Goal: Information Seeking & Learning: Understand process/instructions

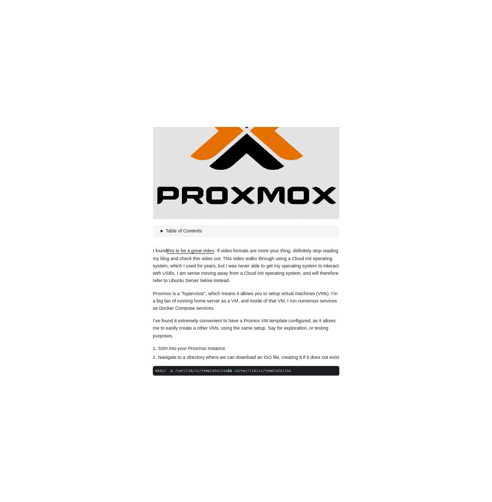
scroll to position [305, 0]
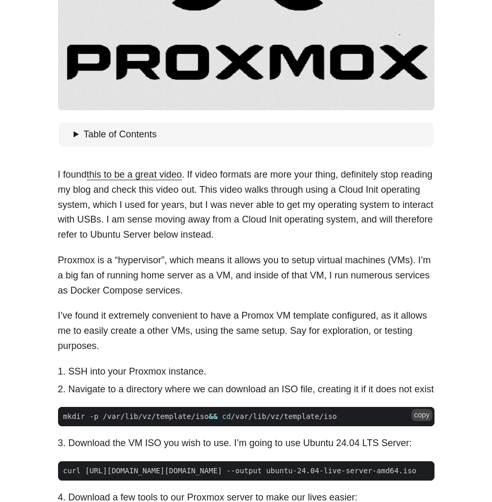
click at [421, 416] on button "copy" at bounding box center [421, 414] width 21 height 11
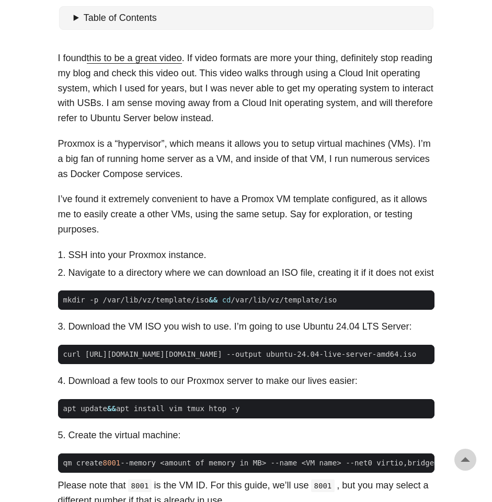
scroll to position [430, 0]
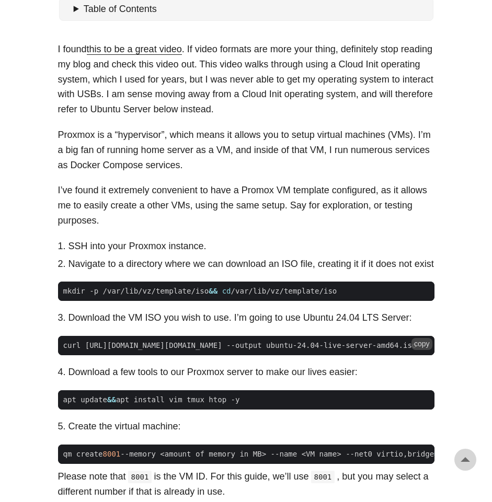
click at [423, 345] on button "copy" at bounding box center [421, 343] width 21 height 11
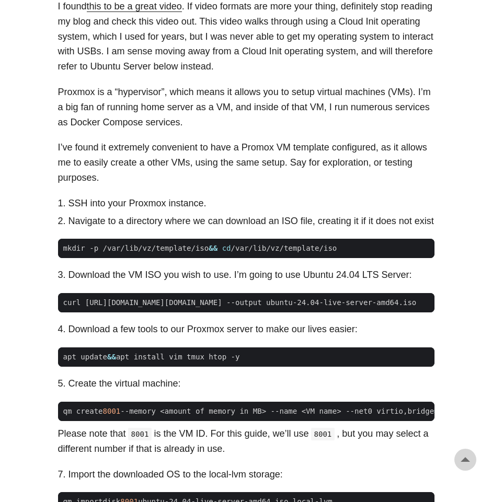
scroll to position [504, 0]
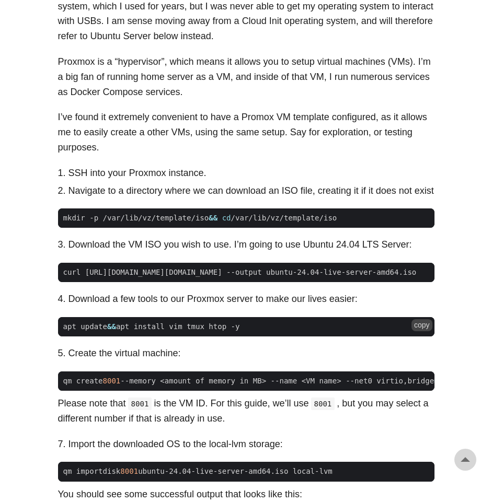
click at [424, 324] on code "apt update && apt install vim tmux htop -y" at bounding box center [246, 326] width 376 height 19
click at [424, 325] on button "copy" at bounding box center [421, 324] width 21 height 11
click at [419, 385] on button "copy" at bounding box center [421, 379] width 21 height 11
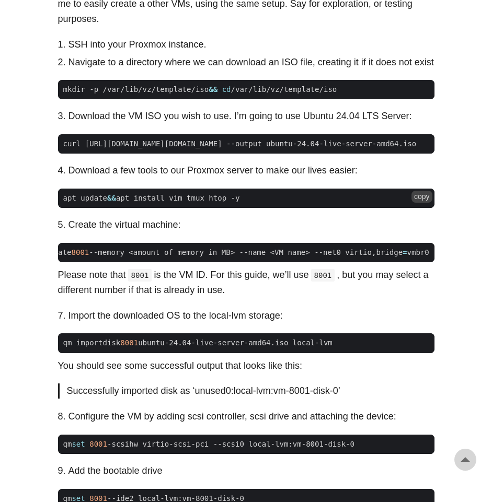
scroll to position [632, 0]
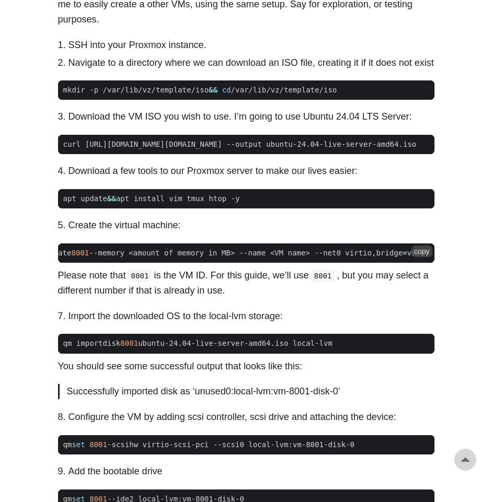
click at [424, 257] on button "copy" at bounding box center [421, 251] width 21 height 11
click at [415, 347] on button "copy" at bounding box center [421, 341] width 21 height 11
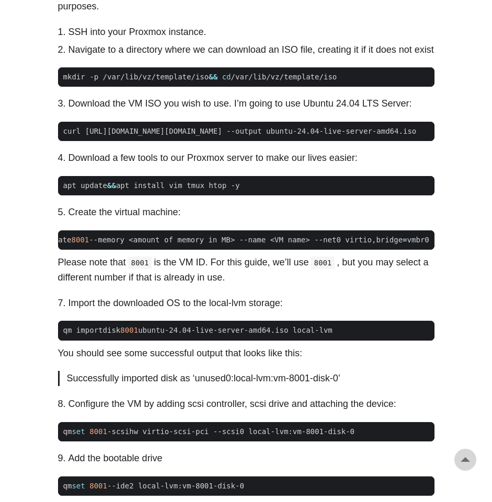
scroll to position [645, 0]
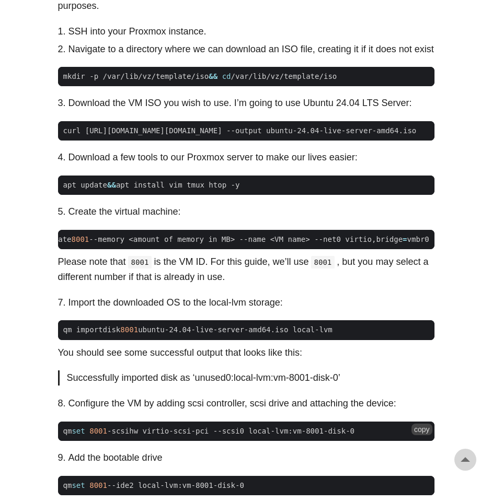
click at [416, 435] on button "copy" at bounding box center [421, 429] width 21 height 11
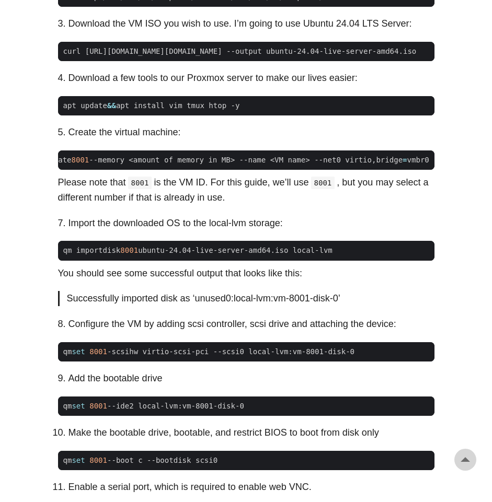
scroll to position [734, 0]
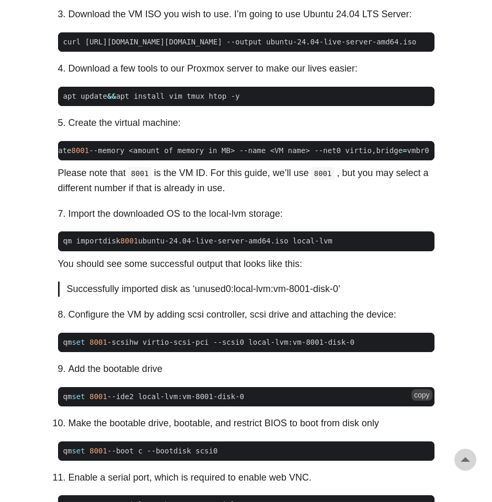
click at [420, 401] on button "copy" at bounding box center [421, 394] width 21 height 11
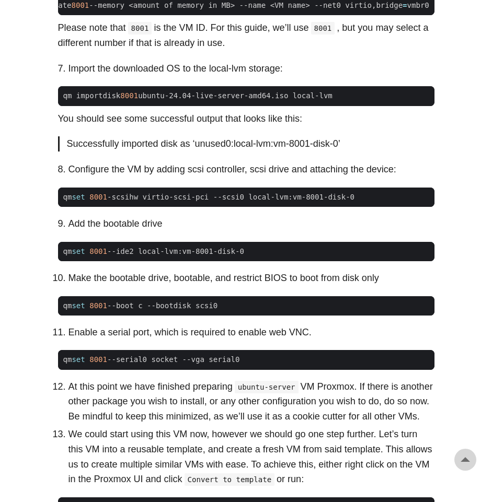
scroll to position [885, 0]
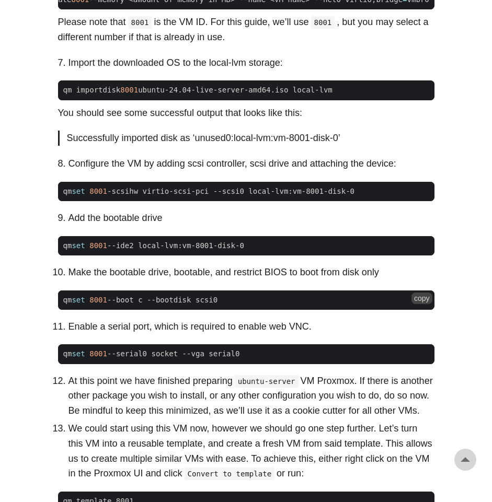
click at [420, 304] on button "copy" at bounding box center [421, 298] width 21 height 11
click at [420, 358] on button "copy" at bounding box center [421, 351] width 21 height 11
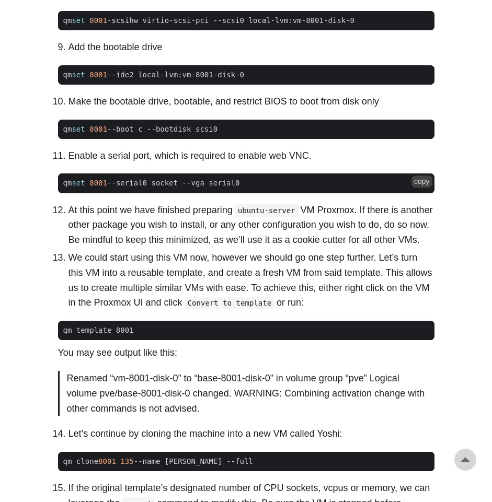
scroll to position [1057, 0]
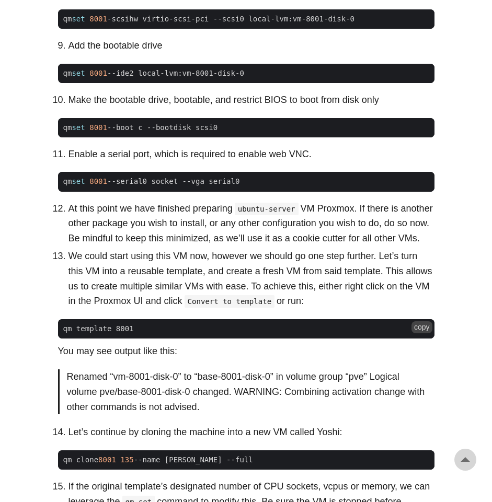
click at [424, 333] on button "copy" at bounding box center [421, 326] width 21 height 11
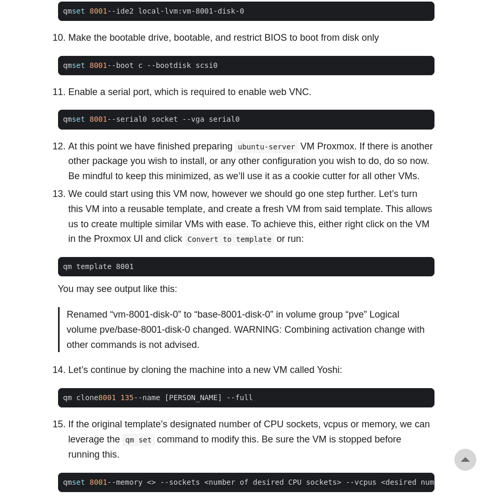
scroll to position [1126, 0]
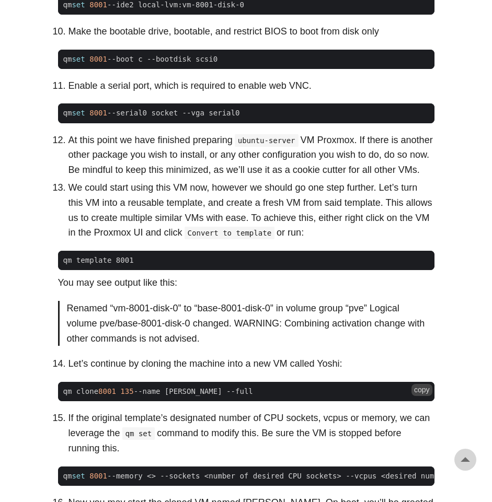
click at [423, 395] on button "copy" at bounding box center [421, 389] width 21 height 11
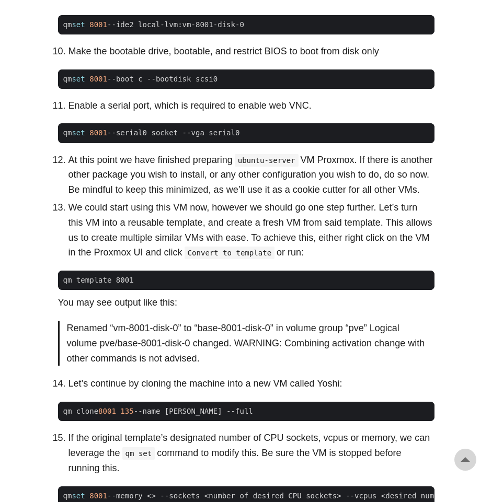
scroll to position [1114, 0]
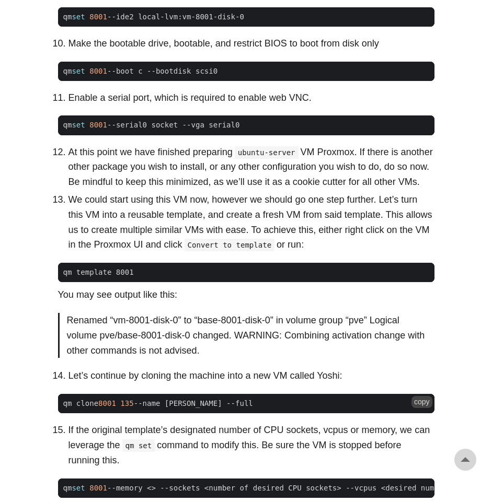
click at [416, 407] on button "copy" at bounding box center [421, 401] width 21 height 11
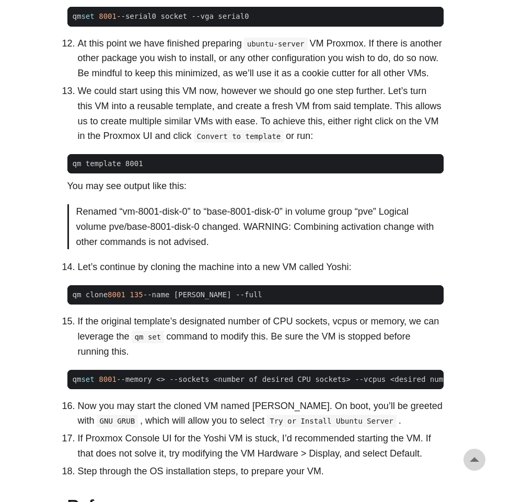
scroll to position [1224, 0]
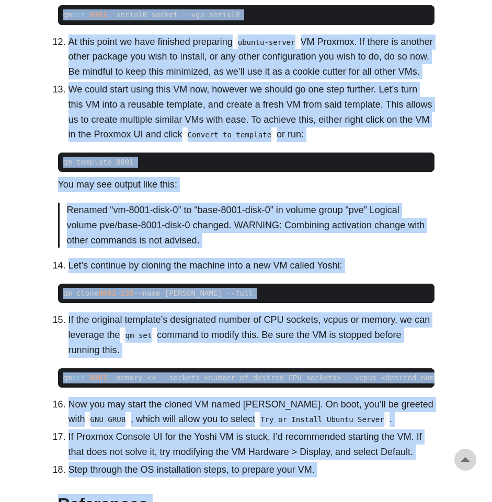
copy body "Lore Ipsumdo Sita Conse Adipi Elit Seddoei Tempor INC Utla Etd Ma Aliqua E Admi…"
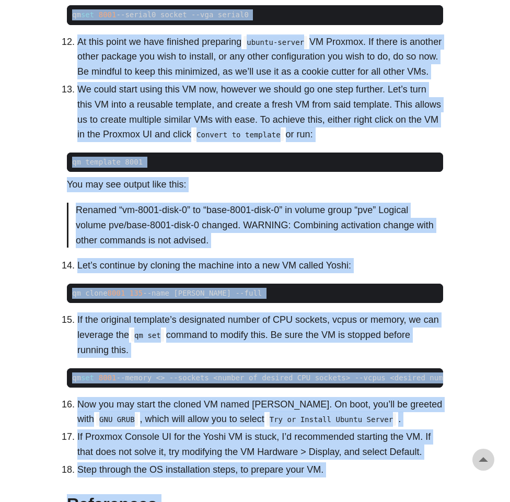
click at [352, 248] on p "Renamed “vm-8001-disk-0” to “base-8001-disk-0” in volume group “pve” Logical vo…" at bounding box center [256, 225] width 360 height 45
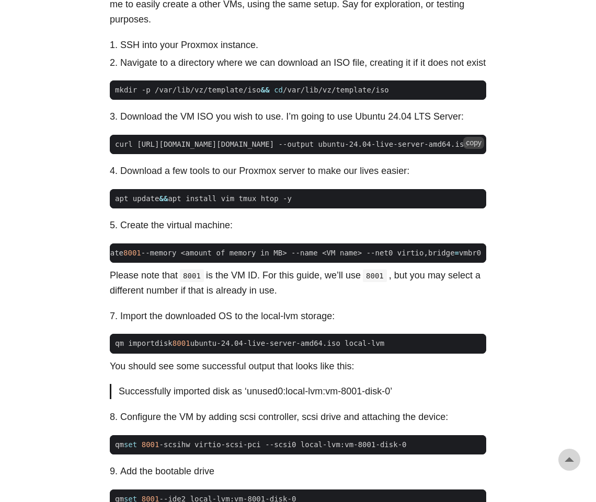
scroll to position [0, 0]
click at [473, 203] on button "copy" at bounding box center [473, 196] width 21 height 11
click at [474, 255] on button "copy" at bounding box center [473, 251] width 21 height 11
click at [471, 347] on button "copy" at bounding box center [473, 341] width 21 height 11
click at [475, 347] on button "copy" at bounding box center [473, 341] width 21 height 11
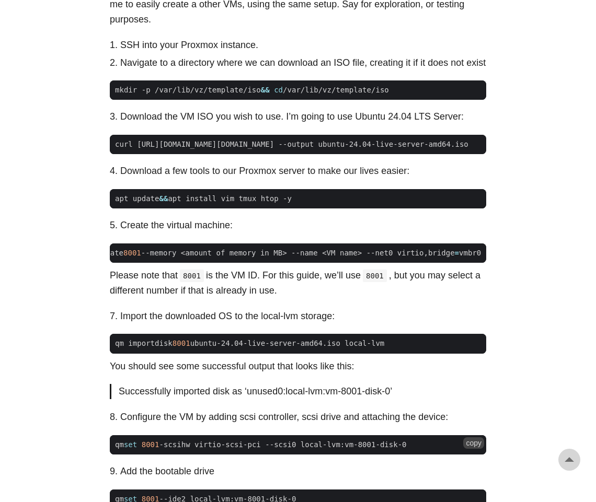
click at [473, 449] on button "copy" at bounding box center [473, 442] width 21 height 11
click at [237, 149] on span "curl [URL][DOMAIN_NAME][DOMAIN_NAME] --output ubuntu-24.04-live-server-amd64.iso" at bounding box center [292, 144] width 364 height 11
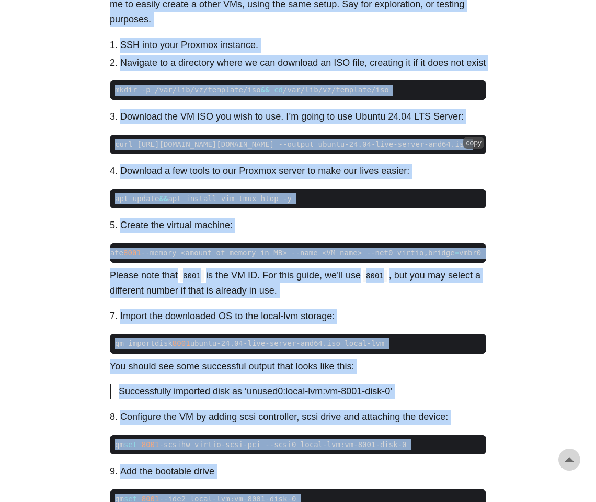
copy body "Lore Ipsumdo Sita Conse Adipi Elit Seddoei Tempor INC Utla Etd Ma Aliqua E Admi…"
click at [319, 204] on span "apt update && apt install vim tmux htop -y" at bounding box center [298, 198] width 376 height 11
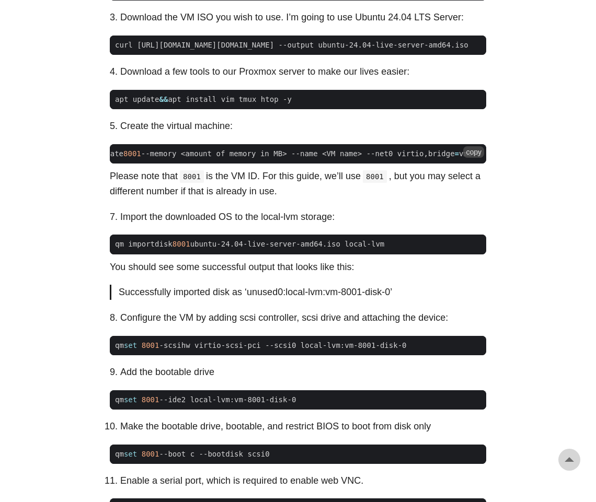
scroll to position [732, 0]
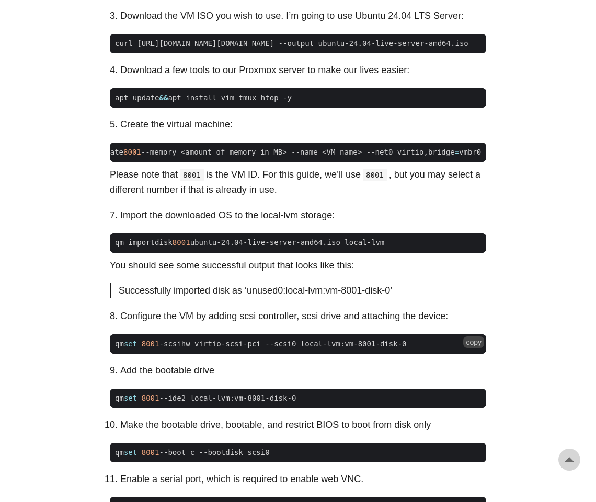
click at [200, 349] on span "qm set 8001 -scsihw virtio-scsi-pci --scsi0 local-lvm:vm-8001-disk-0" at bounding box center [261, 344] width 302 height 11
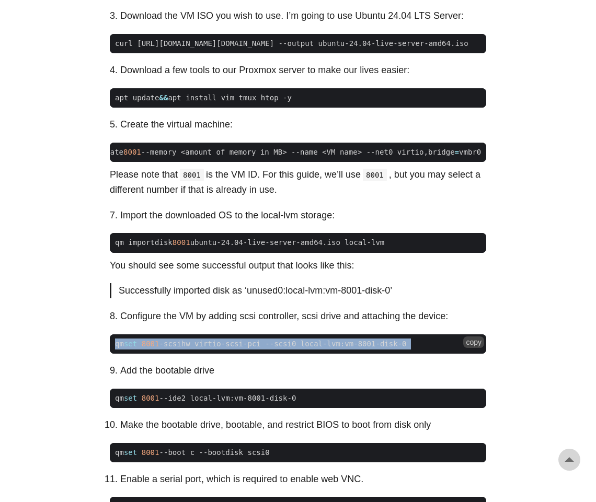
click at [200, 349] on span "qm set 8001 -scsihw virtio-scsi-pci --scsi0 local-lvm:vm-8001-disk-0" at bounding box center [261, 344] width 302 height 11
click at [463, 349] on span "qm set 8001 -scsihw virtio-scsi-pci --scsi0 local-lvm:vm-8001-disk-0" at bounding box center [298, 344] width 376 height 11
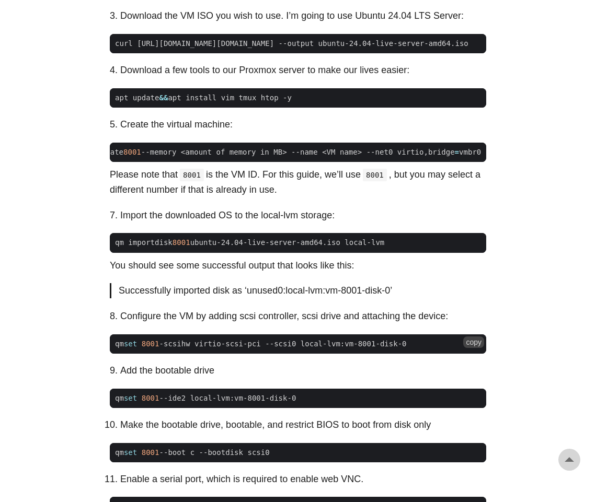
click at [474, 348] on button "copy" at bounding box center [473, 341] width 21 height 11
click at [469, 402] on button "copy" at bounding box center [473, 396] width 21 height 11
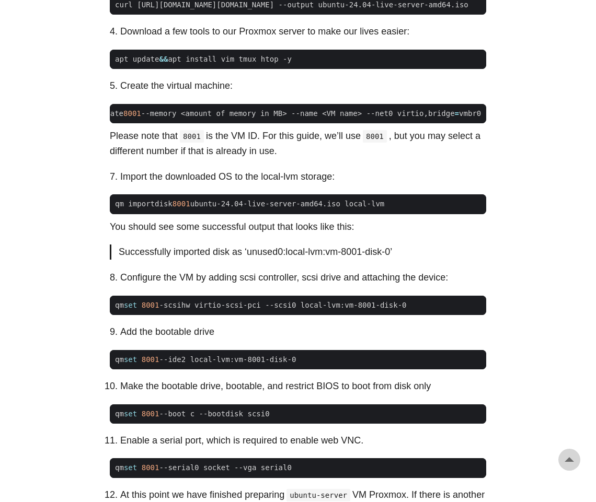
scroll to position [775, 0]
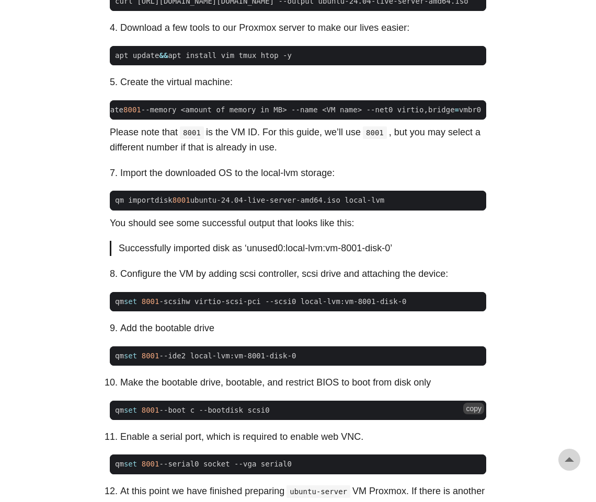
click at [454, 416] on span "qm set 8001 --boot c --bootdisk scsi0" at bounding box center [298, 410] width 376 height 11
click at [465, 414] on button "copy" at bounding box center [473, 408] width 21 height 11
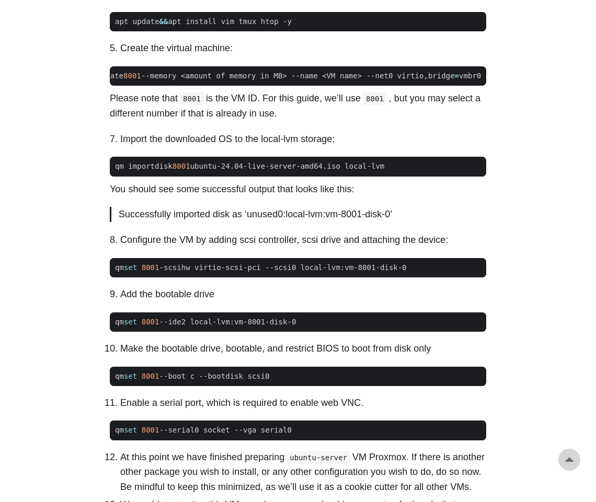
scroll to position [809, 0]
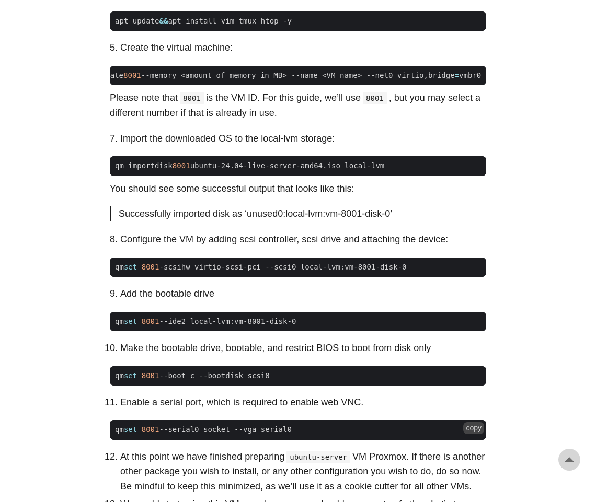
click at [469, 434] on button "copy" at bounding box center [473, 427] width 21 height 11
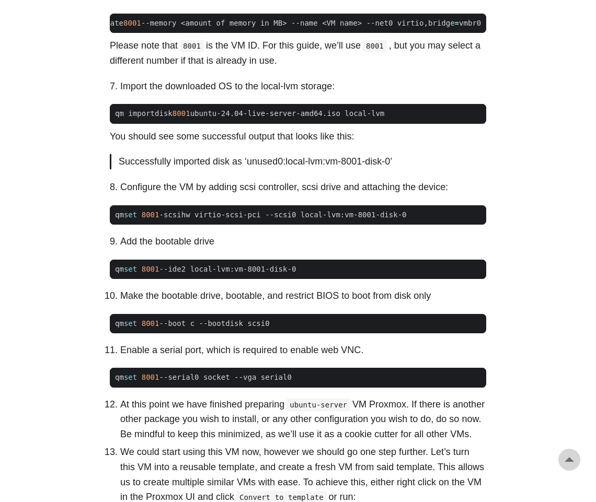
scroll to position [868, 0]
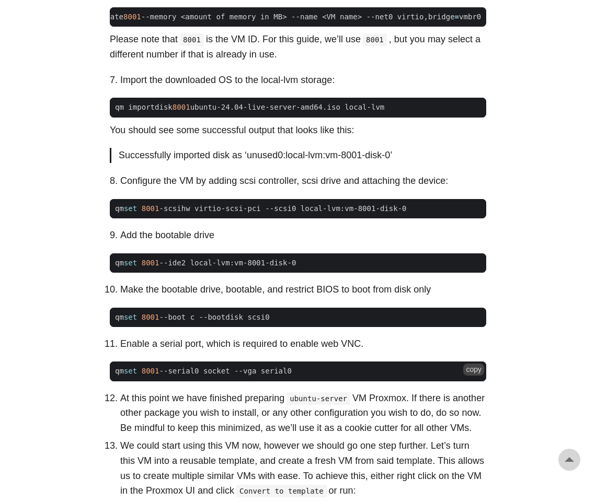
click at [475, 375] on button "copy" at bounding box center [473, 369] width 21 height 11
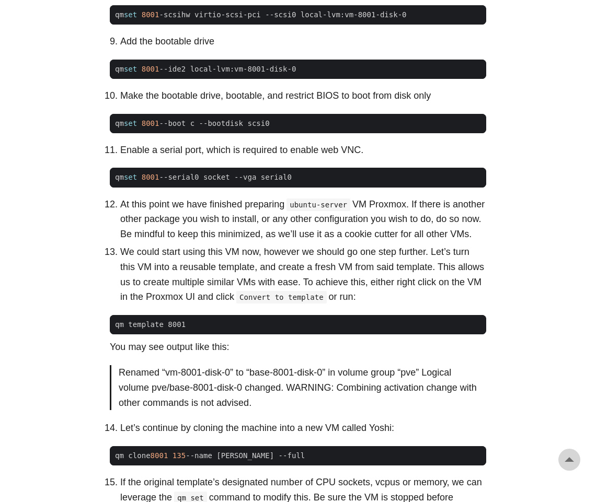
scroll to position [1083, 0]
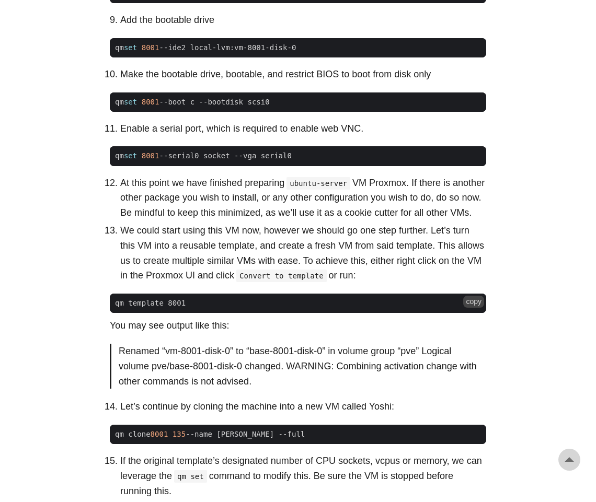
click at [463, 307] on button "copy" at bounding box center [473, 301] width 21 height 11
click at [468, 438] on button "copy" at bounding box center [473, 432] width 21 height 11
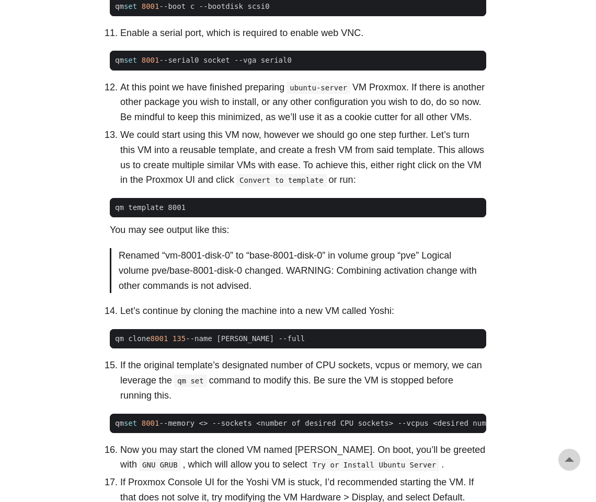
scroll to position [1181, 0]
